Goal: Task Accomplishment & Management: Manage account settings

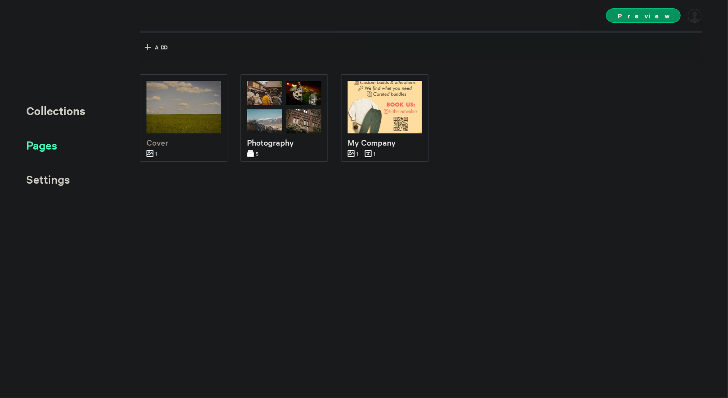
click at [54, 144] on span "Pages" at bounding box center [41, 145] width 31 height 14
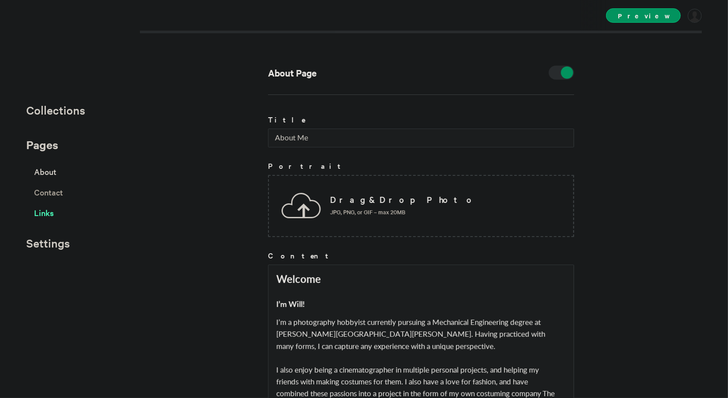
click at [53, 214] on span "Links" at bounding box center [44, 212] width 20 height 15
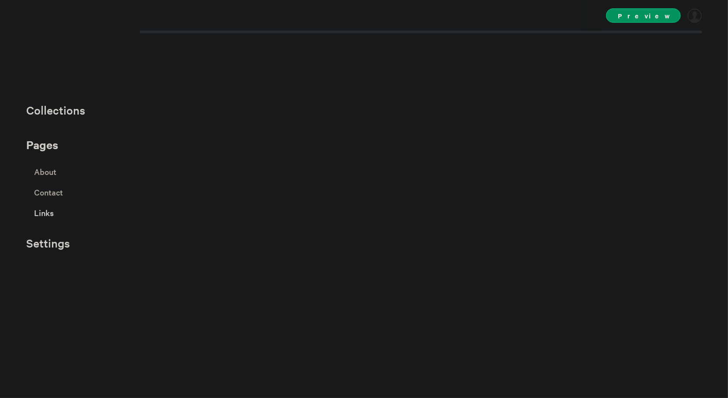
select select "instagram"
select select "facebook"
select select "twitter"
select select "youtube"
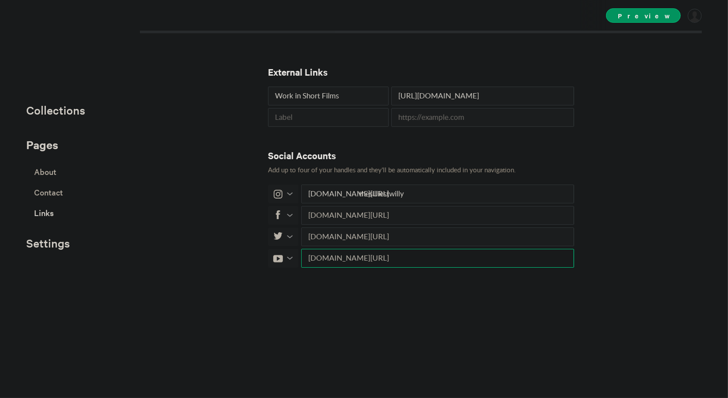
click at [366, 258] on input "text" at bounding box center [437, 258] width 273 height 19
click at [286, 259] on select "500px Behance Dribbble Email Facebook Instagram LinkedIn Medium Shop 1 Shop 2 S…" at bounding box center [283, 258] width 31 height 19
click at [339, 271] on div "External Links Work in Short Films [URL][DOMAIN_NAME] Social Accounts Add up to…" at bounding box center [421, 214] width 306 height 367
click at [379, 261] on input "text" at bounding box center [437, 258] width 273 height 19
paste input "[URL][DOMAIN_NAME]"
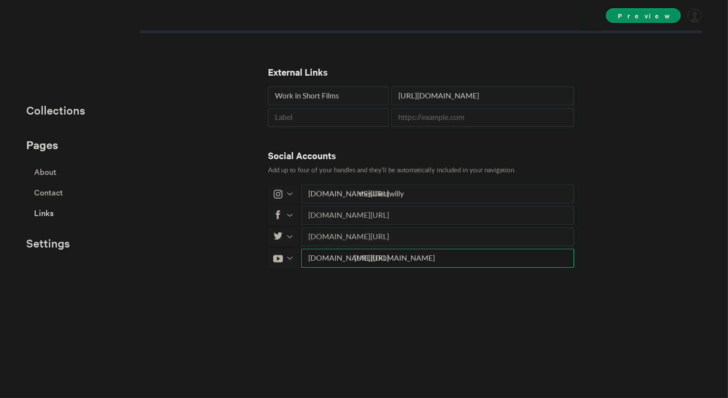
drag, startPoint x: 440, startPoint y: 257, endPoint x: 347, endPoint y: 259, distance: 93.2
click at [347, 259] on input "[URL][DOMAIN_NAME]" at bounding box center [437, 258] width 273 height 19
click at [412, 291] on div "External Links Work in Short Films [URL][DOMAIN_NAME] Social Accounts Add up to…" at bounding box center [421, 214] width 306 height 367
click at [356, 257] on input "/c/Woaxe" at bounding box center [437, 258] width 273 height 19
type input "c/Woaxe"
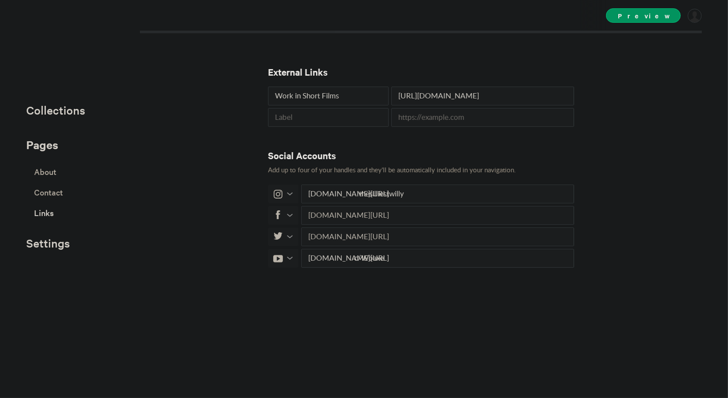
click at [417, 295] on div "External Links Work in Short Films [URL][DOMAIN_NAME] Social Accounts Add up to…" at bounding box center [421, 214] width 306 height 367
click at [57, 113] on span "Collections" at bounding box center [55, 110] width 59 height 14
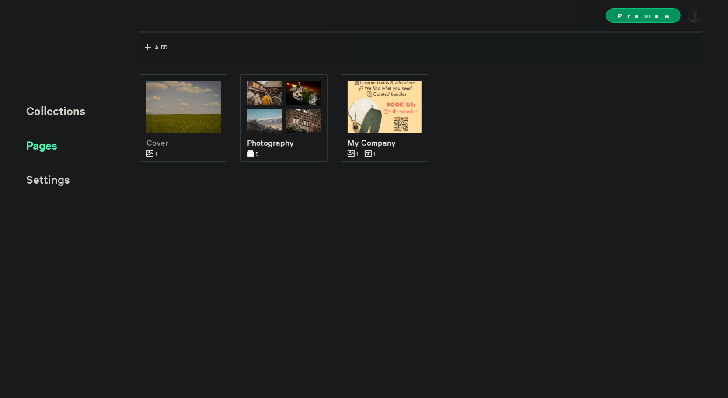
click at [43, 148] on span "Pages" at bounding box center [41, 145] width 31 height 14
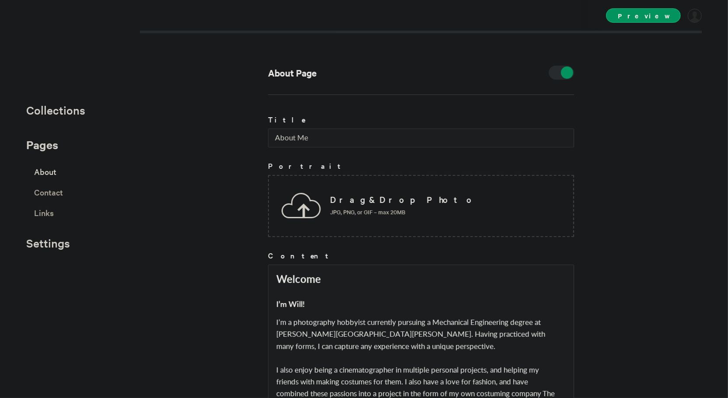
click at [51, 176] on span "About" at bounding box center [45, 171] width 22 height 15
click at [48, 172] on span "About" at bounding box center [45, 171] width 22 height 15
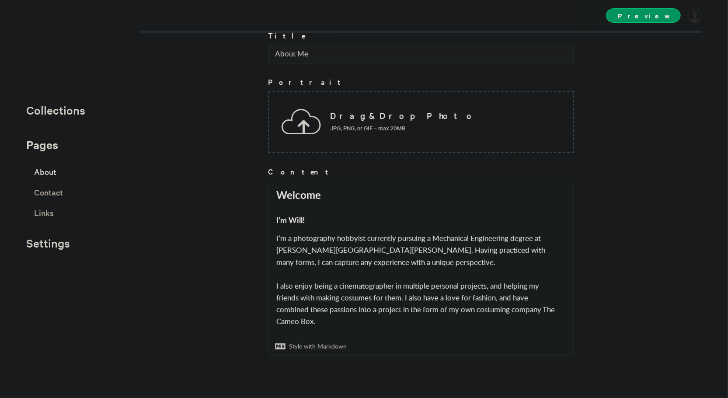
scroll to position [73, 0]
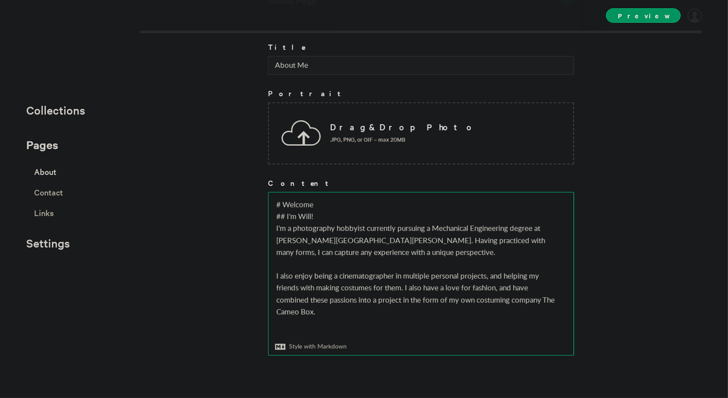
click at [273, 274] on textarea "# Welcome ## I'm Will! I'm a photography hobbyist currently pursuing a Mechanic…" at bounding box center [421, 273] width 305 height 163
click at [296, 275] on textarea "# Welcome ## I'm Will! I'm a photography hobbyist currently pursuing a Mechanic…" at bounding box center [421, 273] width 305 height 163
click at [421, 280] on textarea "# Welcome ## I'm Will! I'm a photography hobbyist currently pursuing a Mechanic…" at bounding box center [421, 273] width 305 height 163
click at [289, 274] on textarea "# Welcome ## I'm Will! I'm a photography hobbyist currently pursuing a Mechanic…" at bounding box center [421, 273] width 305 height 163
click at [516, 281] on textarea "# Welcome ## I'm Will! I'm a photography hobbyist currently pursuing a Mechanic…" at bounding box center [421, 273] width 305 height 163
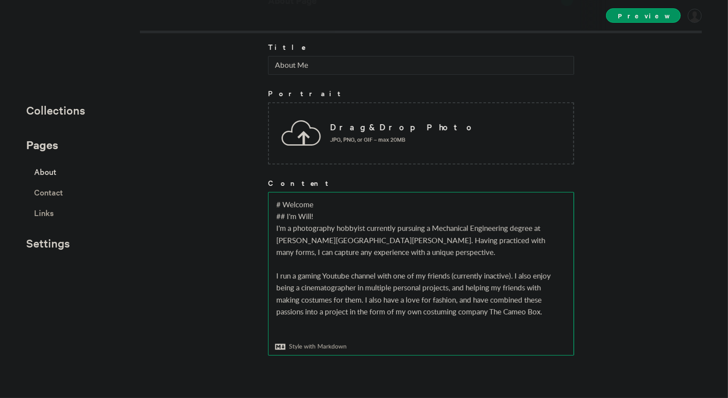
drag, startPoint x: 514, startPoint y: 276, endPoint x: 272, endPoint y: 273, distance: 242.3
click at [272, 273] on textarea "# Welcome ## I'm Will! I'm a photography hobbyist currently pursuing a Mechanic…" at bounding box center [421, 273] width 305 height 163
click at [341, 311] on textarea "# Welcome ## I'm Will! I'm a photography hobbyist currently pursuing a Mechanic…" at bounding box center [421, 273] width 305 height 163
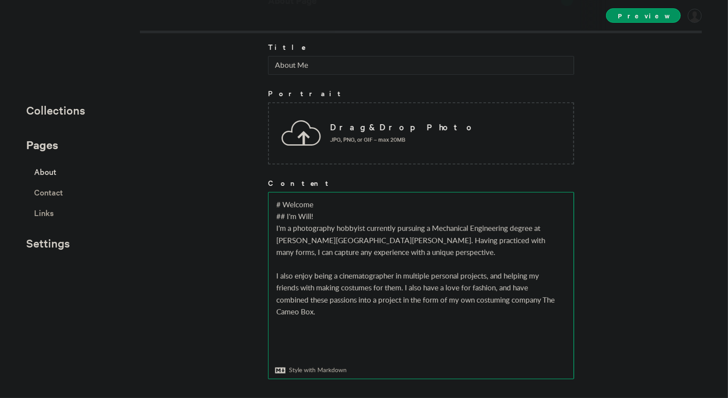
paste textarea "I run a gaming Youtube channel with one of my friends (currently inactive)."
click at [278, 334] on textarea "# Welcome ## I'm Will! I'm a photography hobbyist currently pursuing a Mechanic…" at bounding box center [421, 285] width 305 height 186
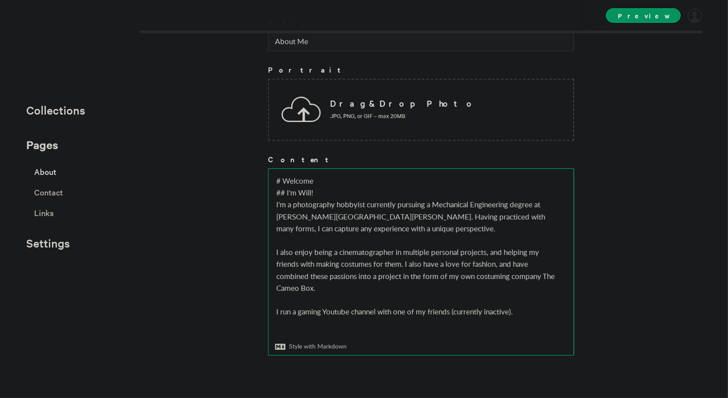
click at [278, 311] on textarea "# Welcome ## I'm Will! I'm a photography hobbyist currently pursuing a Mechanic…" at bounding box center [421, 262] width 305 height 186
drag, startPoint x: 452, startPoint y: 309, endPoint x: 509, endPoint y: 312, distance: 56.9
click at [509, 312] on textarea "# Welcome ## I'm Will! I'm a photography hobbyist currently pursuing a Mechanic…" at bounding box center [421, 262] width 305 height 186
click at [295, 314] on textarea "# Welcome ## I'm Will! I'm a photography hobbyist currently pursuing a Mechanic…" at bounding box center [421, 262] width 305 height 186
paste textarea "currently inactive"
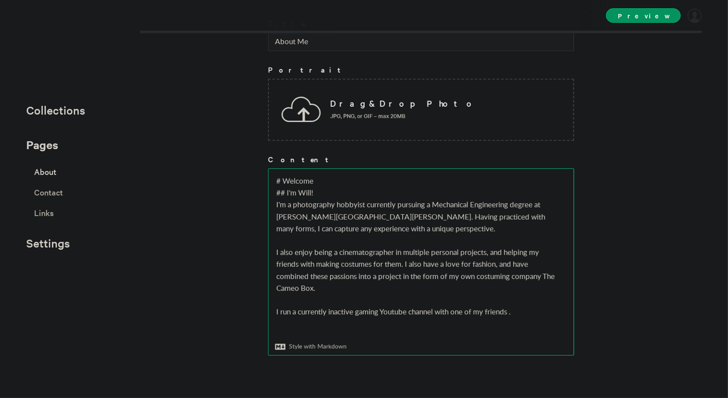
click at [276, 310] on textarea "# Welcome ## I'm Will! I'm a photography hobbyist currently pursuing a Mechanic…" at bounding box center [421, 262] width 305 height 186
click at [364, 308] on textarea "# Welcome ## I'm Will! I'm a photography hobbyist currently pursuing a Mechanic…" at bounding box center [421, 262] width 305 height 186
click at [313, 309] on textarea "# Welcome ## I'm Will! I'm a photography hobbyist currently pursuing a Mechanic…" at bounding box center [421, 262] width 305 height 186
click at [535, 312] on textarea "# Welcome ## I'm Will! I'm a photography hobbyist currently pursuing a Mechanic…" at bounding box center [421, 262] width 305 height 186
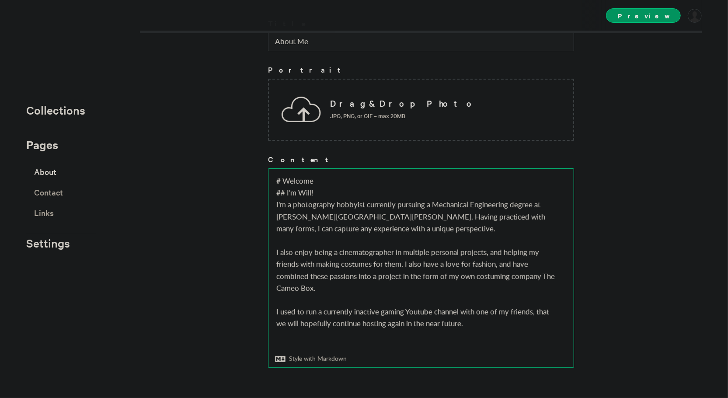
click at [280, 313] on textarea "# Welcome ## I'm Will! I'm a photography hobbyist currently pursuing a Mechanic…" at bounding box center [421, 268] width 305 height 199
type textarea "# Welcome ## I'm Will! I'm a photography hobbyist currently pursuing a Mechanic…"
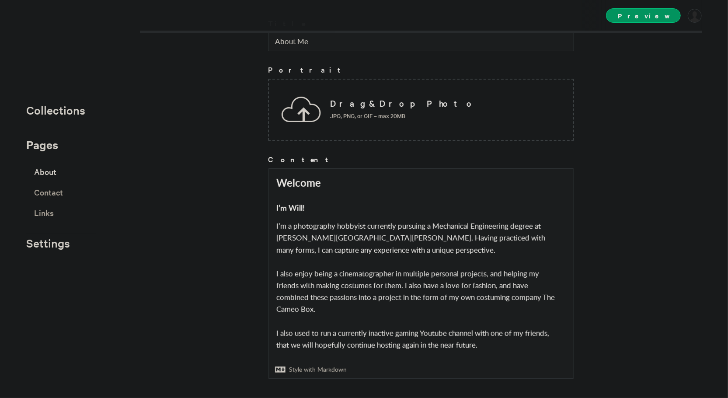
click at [241, 296] on div "About Page Title About Me Portrait Drag & Drop Photo JPG, PNG, or GIF – max 20M…" at bounding box center [364, 199] width 728 height 398
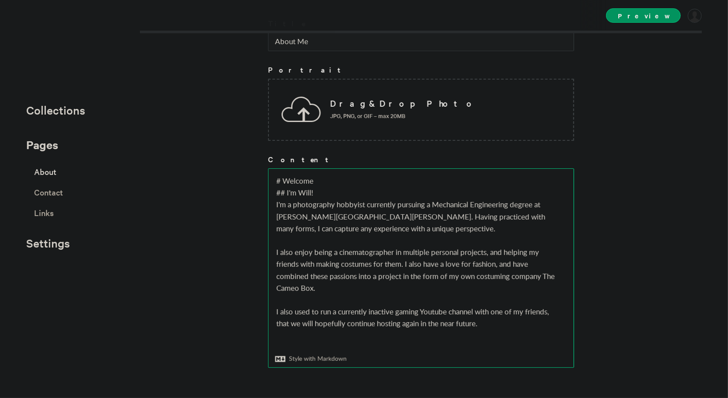
click at [336, 312] on textarea "# Welcome ## I'm Will! I'm a photography hobbyist currently pursuing a Mechanic…" at bounding box center [421, 268] width 305 height 199
click at [283, 281] on textarea "# Welcome ## I'm Will! I'm a photography hobbyist currently pursuing a Mechanic…" at bounding box center [421, 268] width 305 height 199
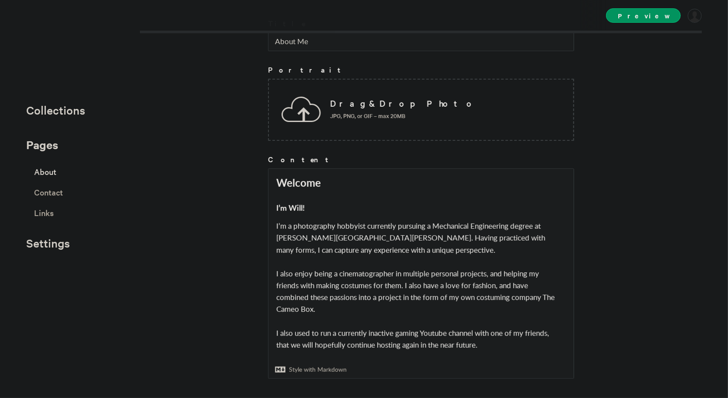
click at [241, 239] on div "About Page Title About Me Portrait Drag & Drop Photo JPG, PNG, or GIF – max 20M…" at bounding box center [364, 199] width 728 height 398
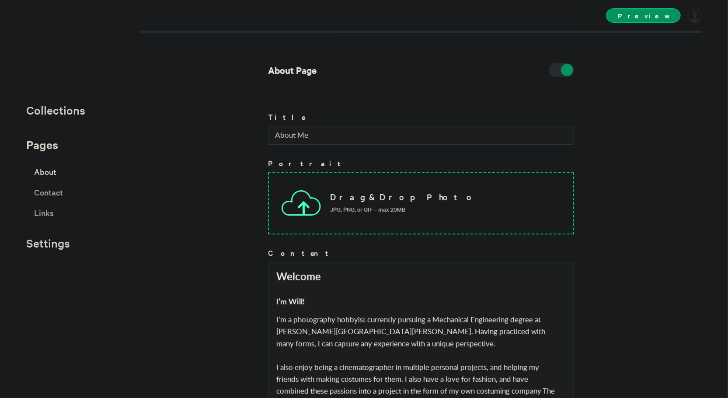
scroll to position [0, 0]
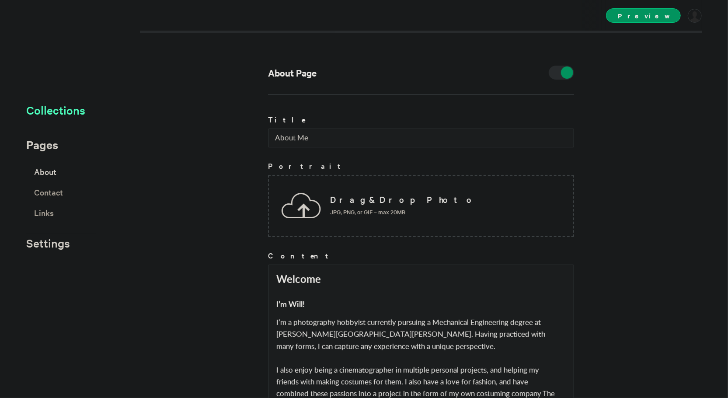
click at [63, 113] on span "Collections" at bounding box center [55, 110] width 59 height 14
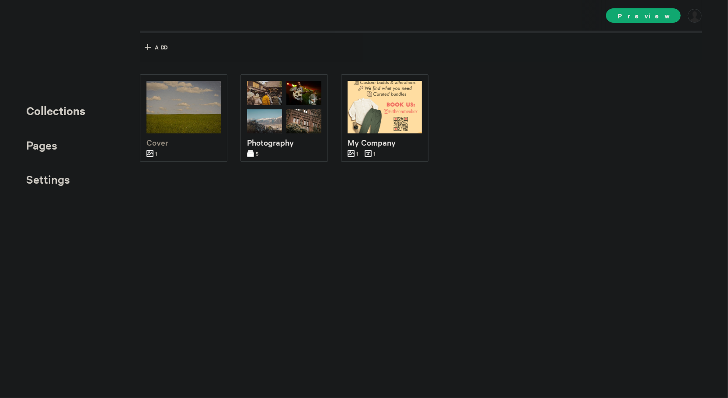
click at [649, 17] on span "Preview" at bounding box center [643, 15] width 75 height 14
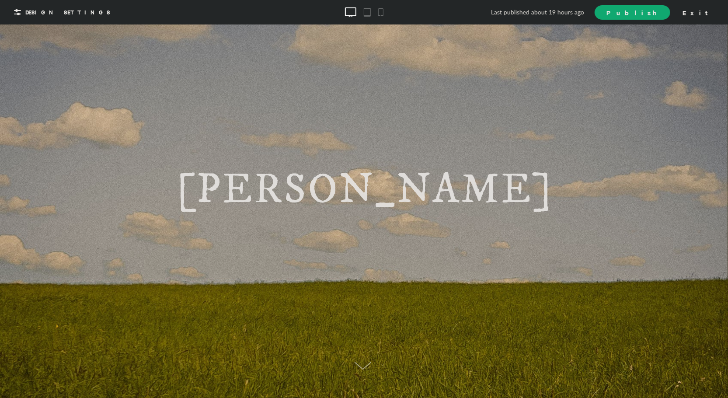
click at [658, 16] on span "Publish" at bounding box center [633, 12] width 52 height 9
click at [659, 16] on span "View Site" at bounding box center [622, 11] width 73 height 9
